Goal: Information Seeking & Learning: Understand process/instructions

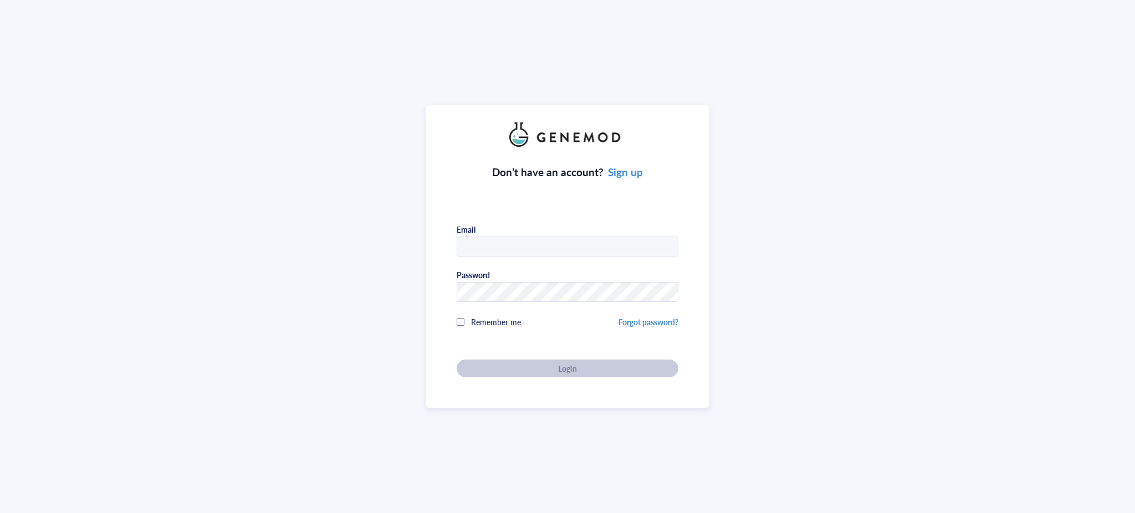
type input "[PERSON_NAME][EMAIL_ADDRESS][PERSON_NAME][DOMAIN_NAME]"
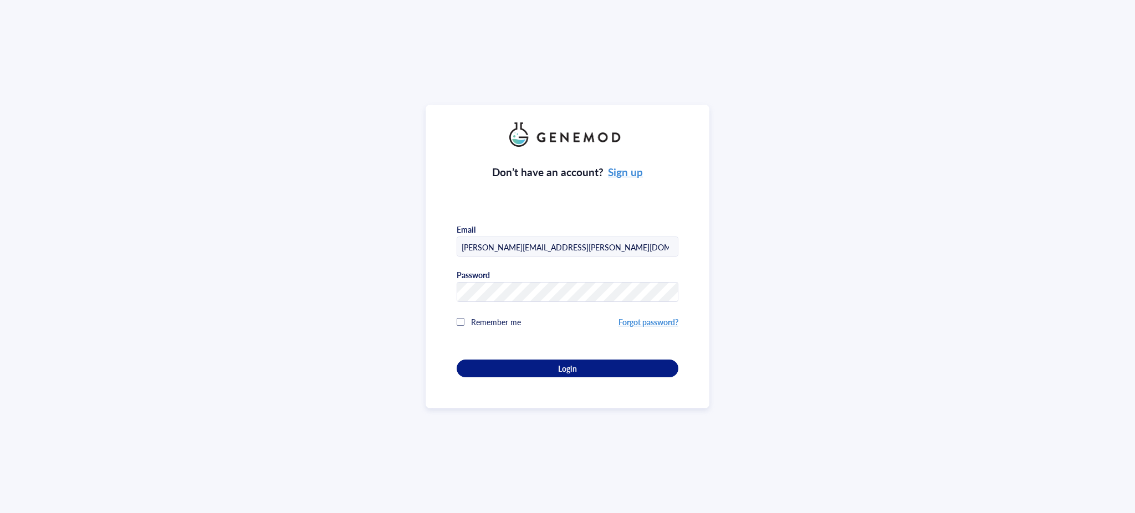
drag, startPoint x: 517, startPoint y: 366, endPoint x: 523, endPoint y: 350, distance: 17.4
click at [517, 364] on div "Login" at bounding box center [567, 369] width 186 height 10
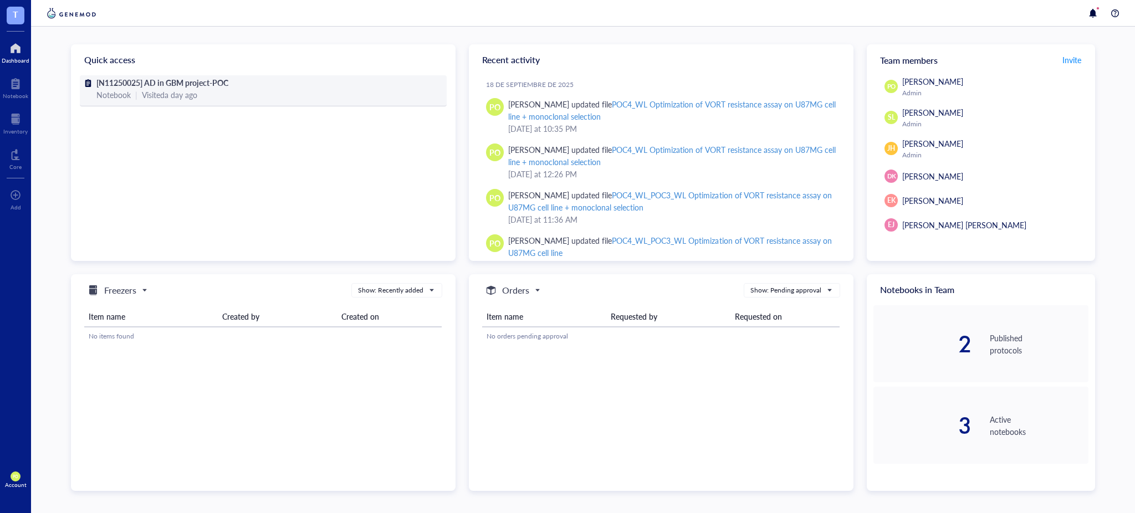
click at [197, 90] on div "Visited a day ago" at bounding box center [169, 95] width 55 height 12
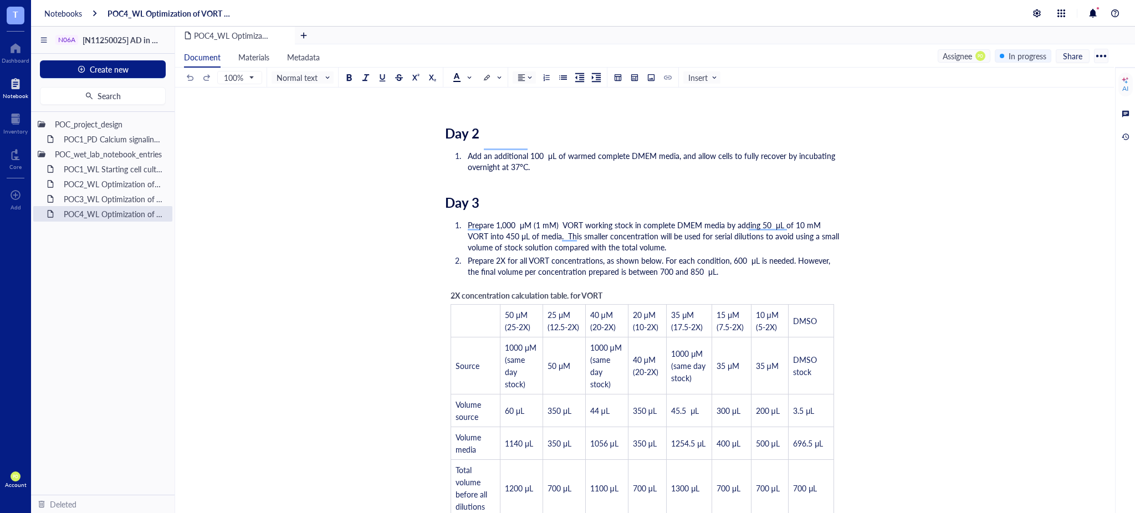
scroll to position [1361, 0]
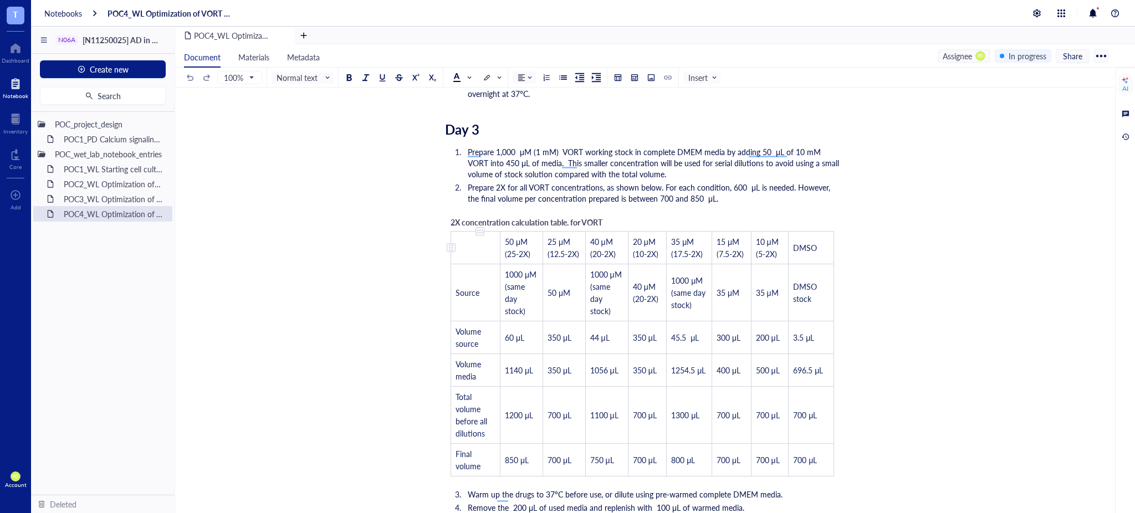
click at [480, 231] on td "﻿" at bounding box center [475, 247] width 49 height 33
drag, startPoint x: 429, startPoint y: 213, endPoint x: 596, endPoint y: 374, distance: 231.3
click at [596, 374] on div "POC4_WL Optimization of VORT resistance assay on U87MG cell line + monoclonal s…" at bounding box center [642, 204] width 935 height 2903
click at [506, 217] on span "2X concentration calculation table. for VORT" at bounding box center [527, 222] width 152 height 11
drag, startPoint x: 479, startPoint y: 248, endPoint x: 605, endPoint y: 333, distance: 151.0
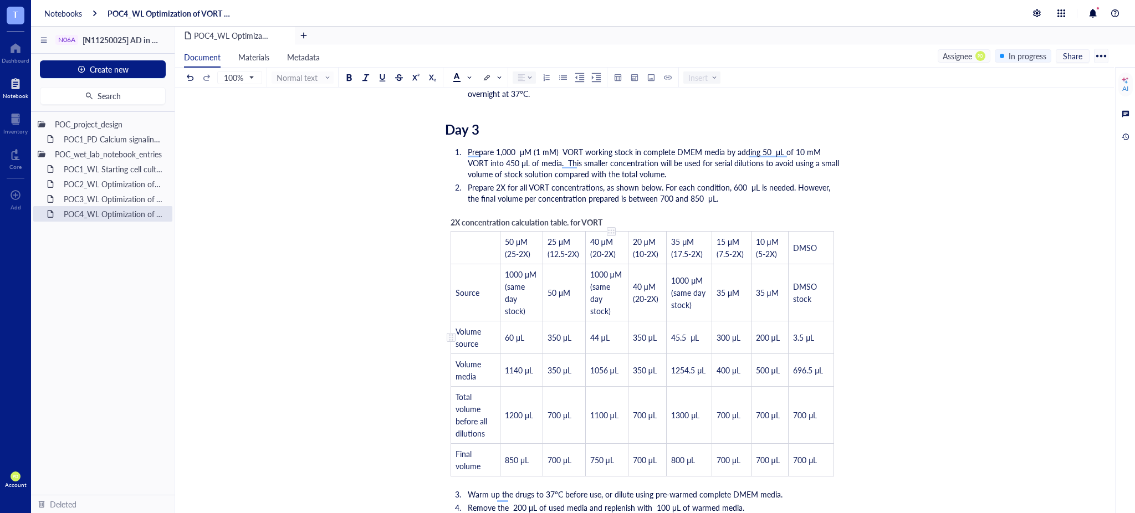
click at [602, 333] on div "POC4_WL Optimization of VORT resistance assay on U87MG cell line + monoclonal s…" at bounding box center [642, 204] width 935 height 2903
drag, startPoint x: 857, startPoint y: 474, endPoint x: 457, endPoint y: 246, distance: 460.3
click at [457, 246] on div "POC4_WL Optimization of VORT resistance assay on U87MG cell line + monoclonal s…" at bounding box center [642, 204] width 935 height 2903
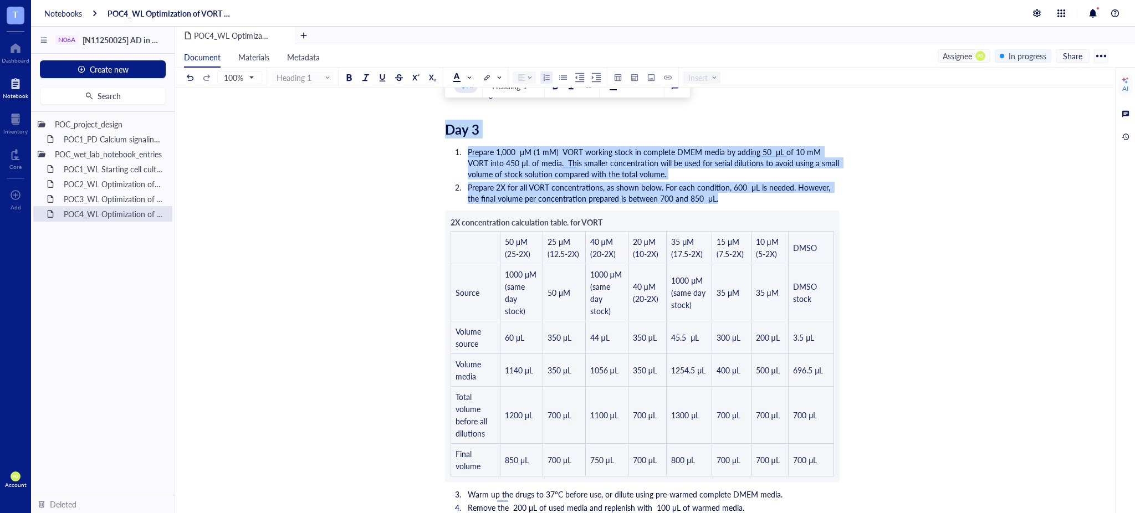
drag, startPoint x: 446, startPoint y: 116, endPoint x: 840, endPoint y: 451, distance: 517.1
click at [840, 451] on div "POC4_WL Optimization of VORT resistance assay on U87MG cell line + monoclonal s…" at bounding box center [642, 204] width 935 height 2903
copy div "Day 3 Prepare 1,000 μM (1 mM) VORT working stock in complete DMEM media by addi…"
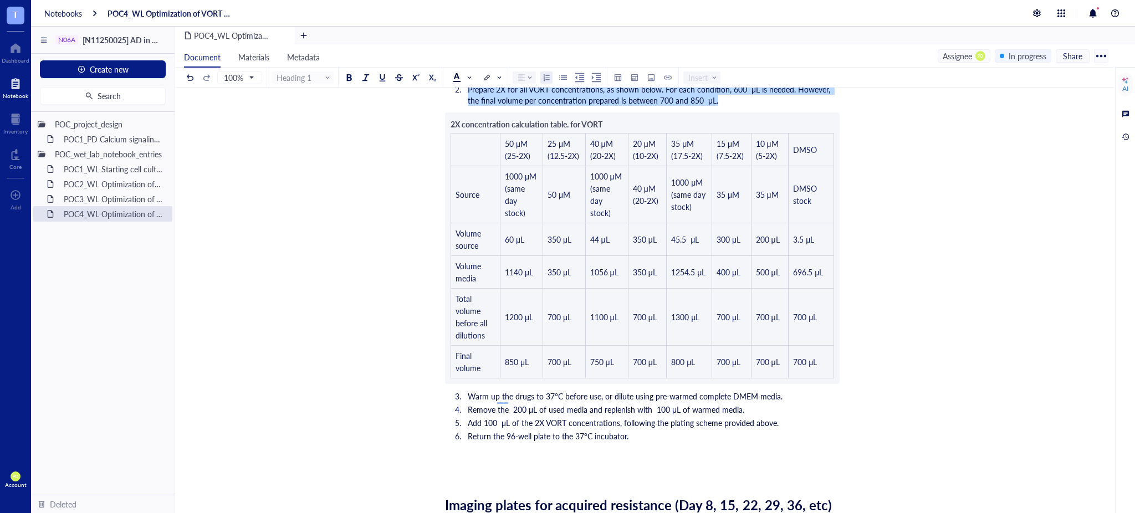
scroll to position [1484, 0]
